Goal: Check status: Check status

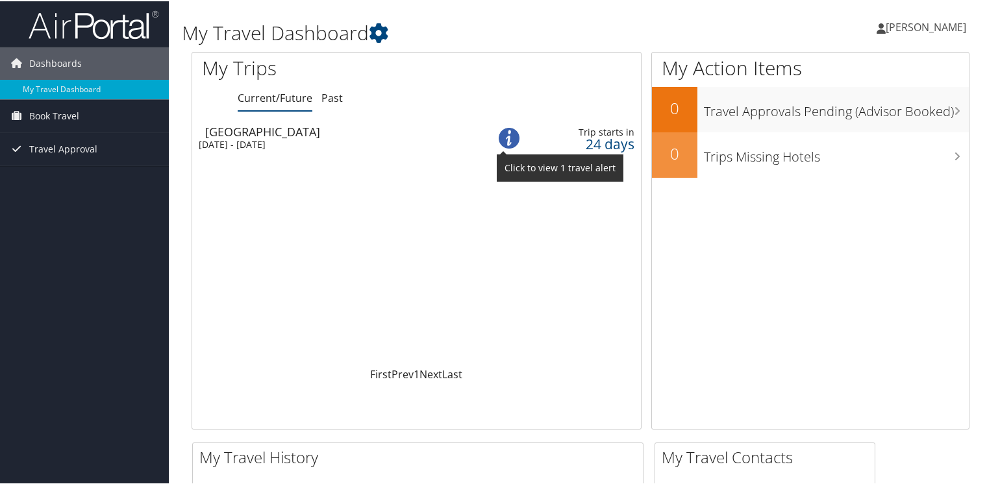
click at [511, 139] on img at bounding box center [508, 137] width 21 height 21
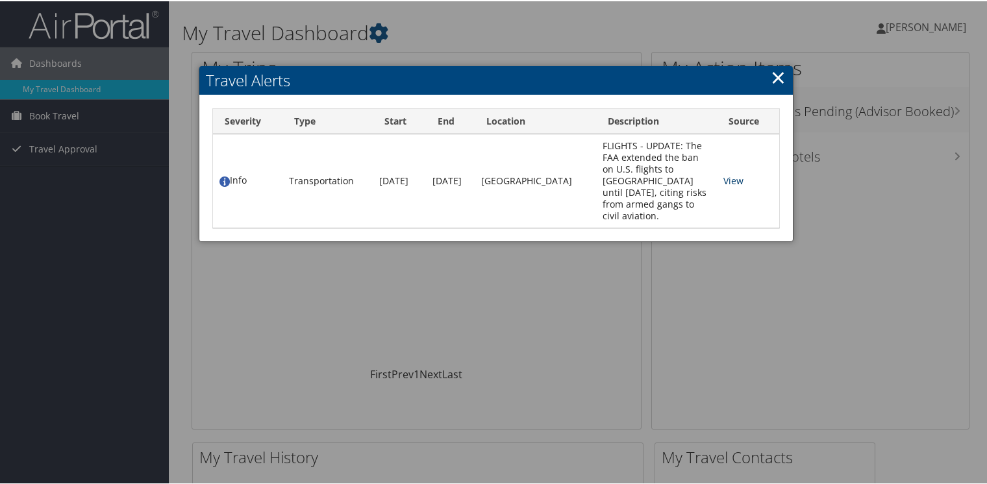
click at [723, 186] on link "View" at bounding box center [733, 179] width 20 height 12
click at [774, 78] on link "×" at bounding box center [777, 76] width 15 height 26
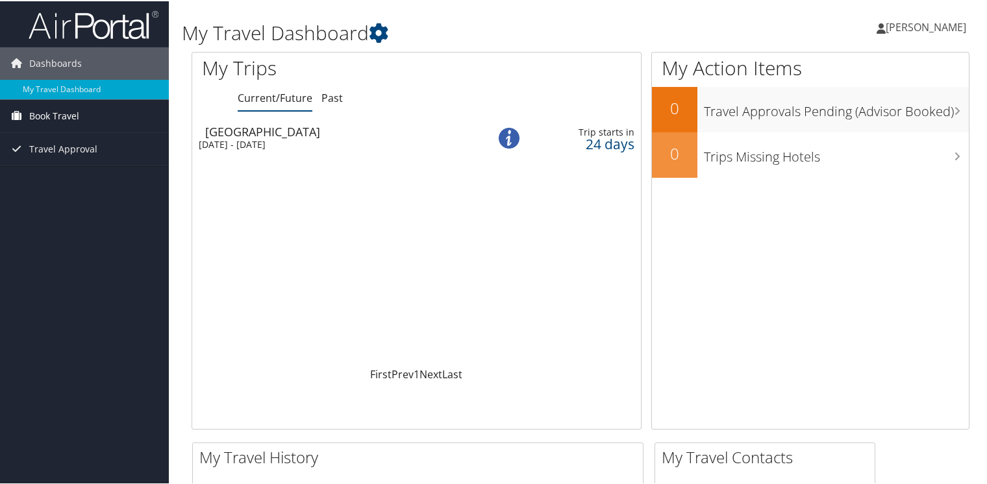
click at [35, 114] on span "Book Travel" at bounding box center [54, 115] width 50 height 32
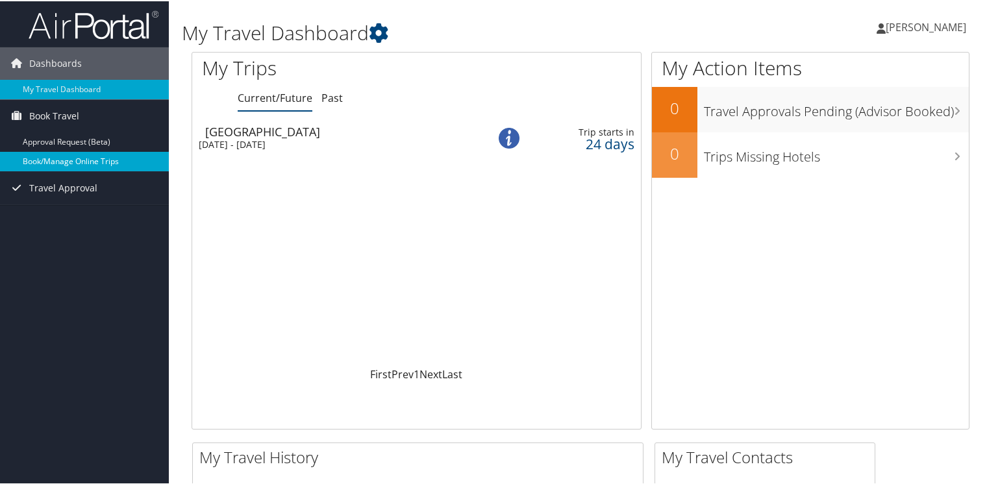
click at [85, 160] on link "Book/Manage Online Trips" at bounding box center [84, 160] width 169 height 19
